Goal: Find contact information: Find contact information

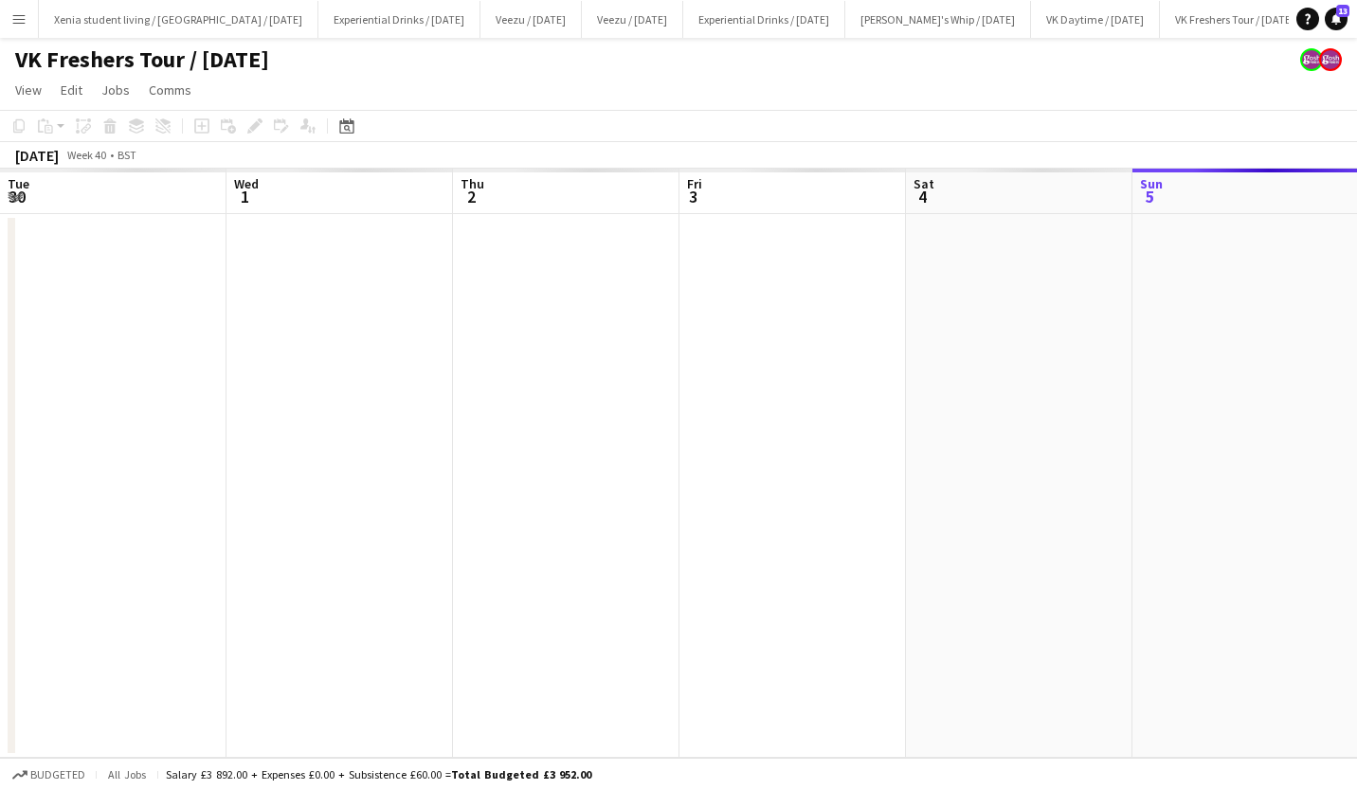
scroll to position [0, 652]
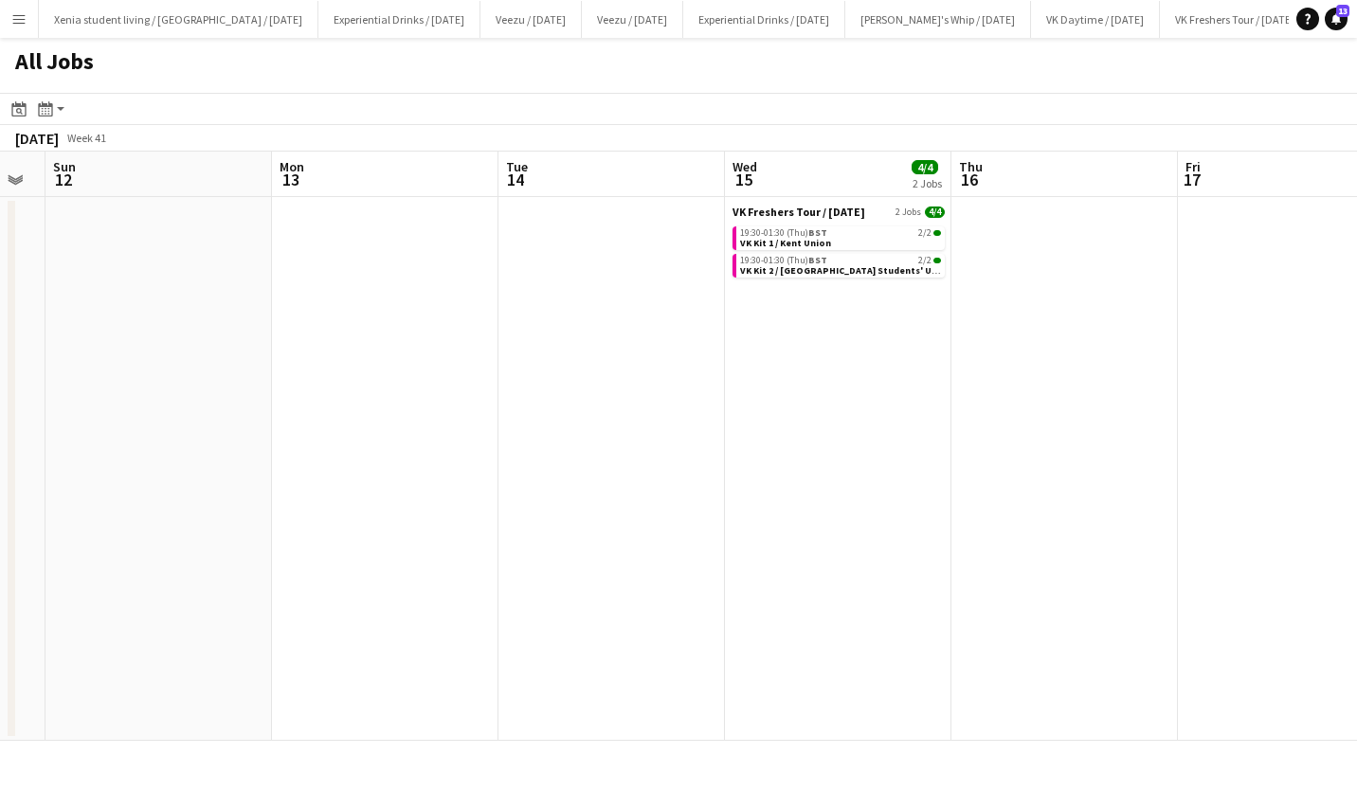
scroll to position [0, 650]
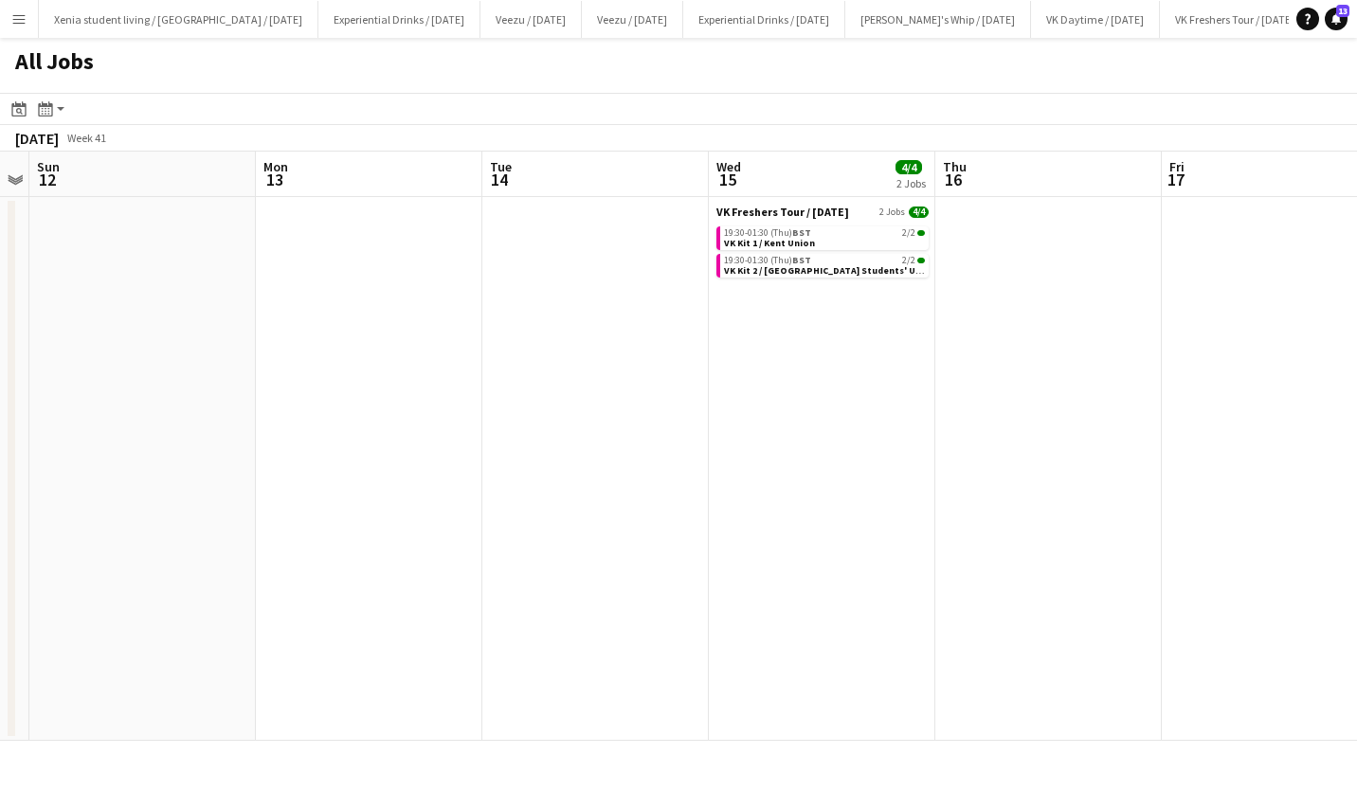
click at [844, 237] on div "19:30-01:30 (Thu) BST 2/2" at bounding box center [824, 232] width 201 height 9
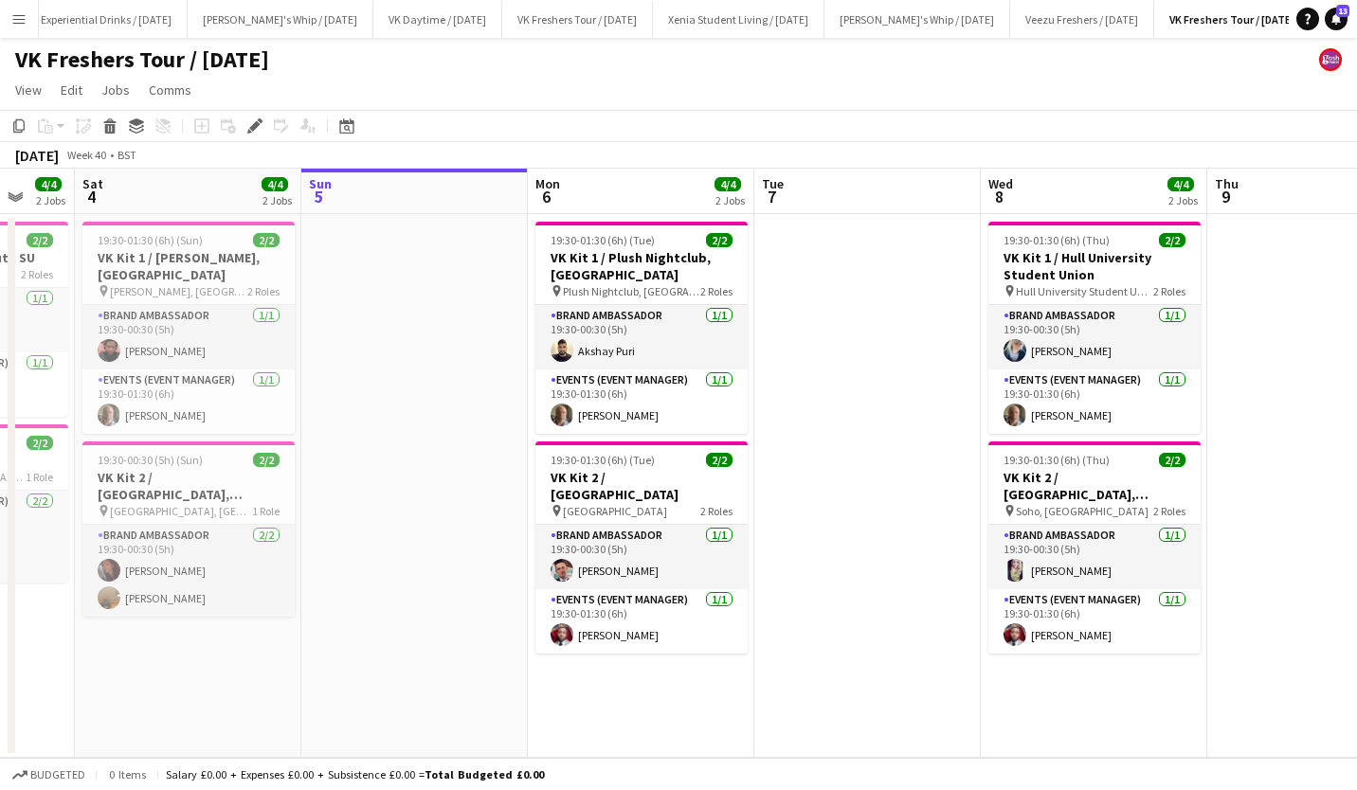
scroll to position [0, 604]
click at [610, 344] on app-card-role "Brand Ambassador [DATE] 19:30-00:30 (5h) [PERSON_NAME]" at bounding box center [642, 337] width 212 height 64
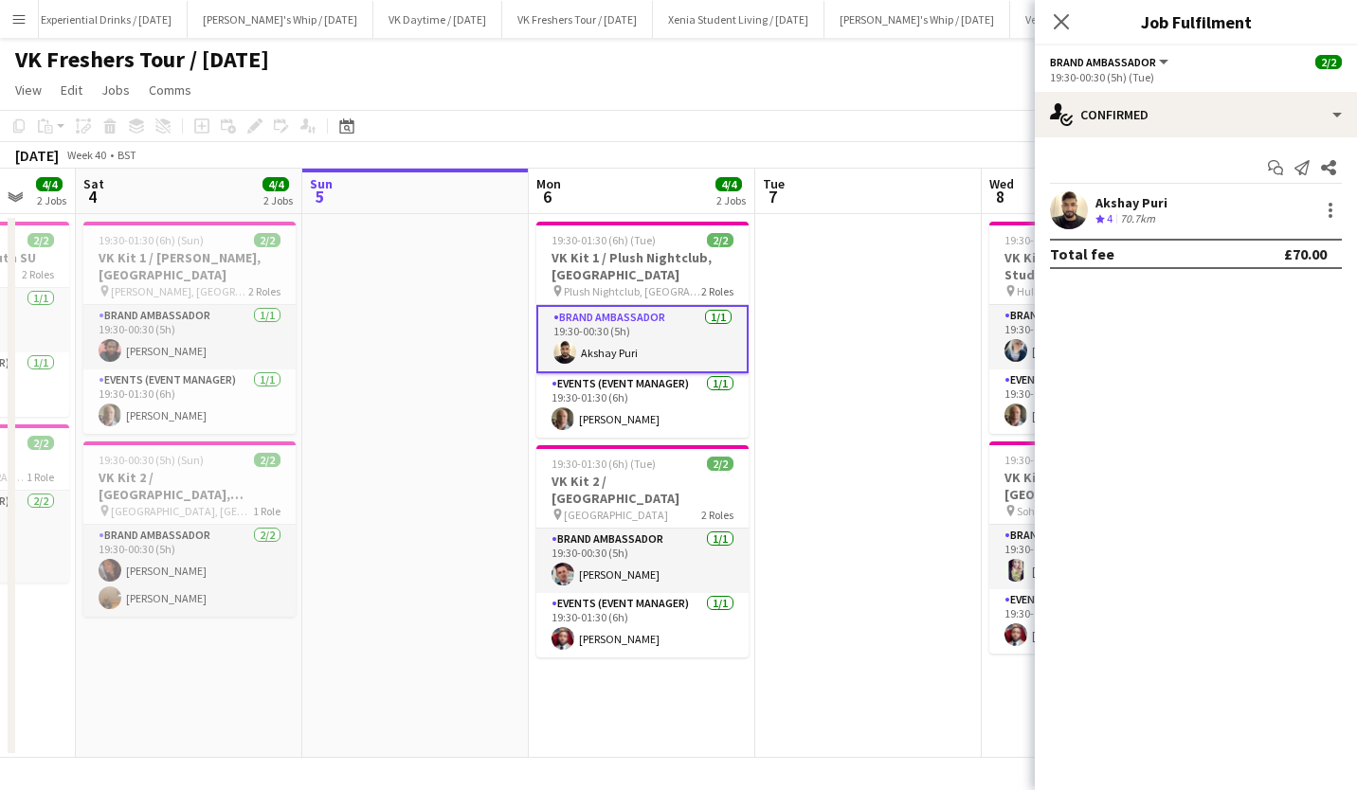
click at [1135, 200] on div "Akshay Puri" at bounding box center [1132, 202] width 72 height 17
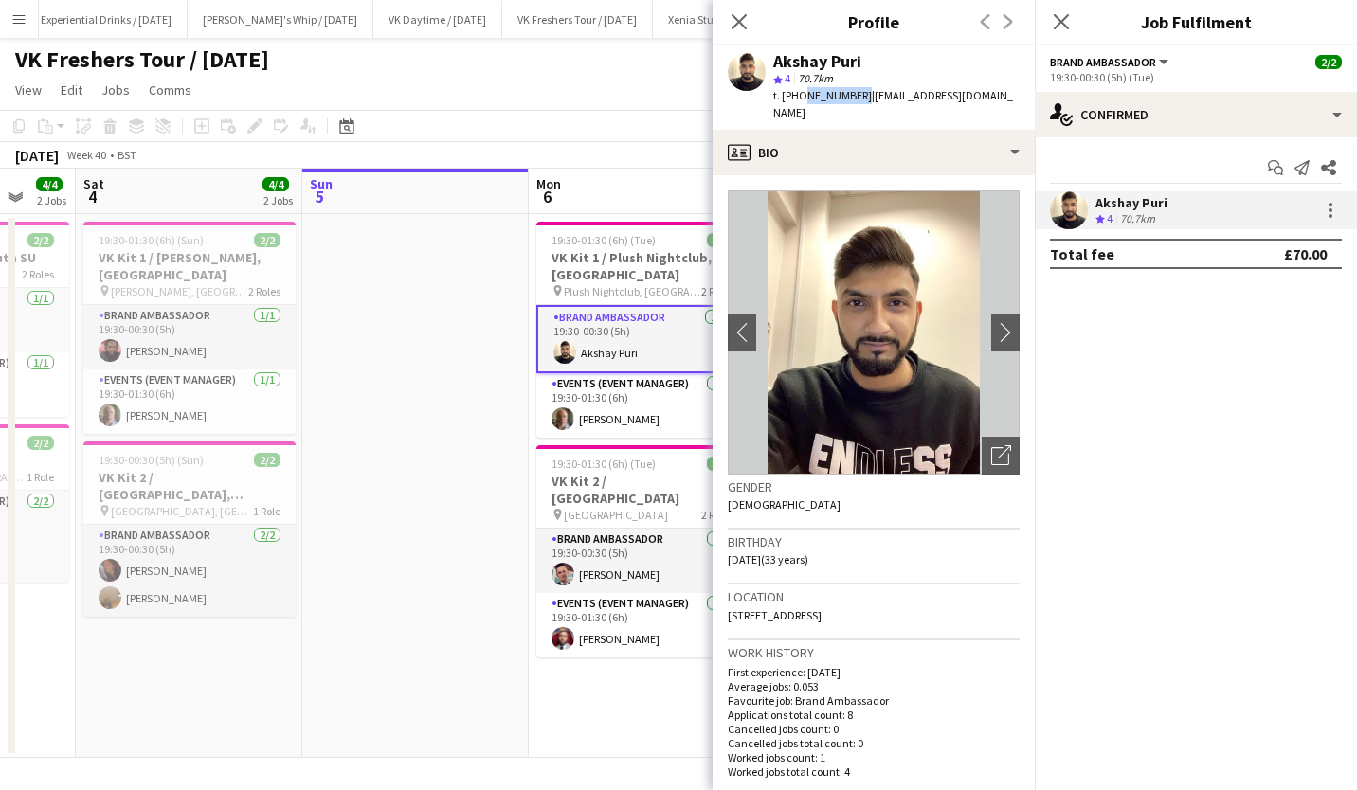
drag, startPoint x: 798, startPoint y: 95, endPoint x: 854, endPoint y: 96, distance: 55.9
click at [854, 96] on span "t. [PHONE_NUMBER]" at bounding box center [822, 95] width 99 height 14
copy span "7538288491"
